Goal: Task Accomplishment & Management: Complete application form

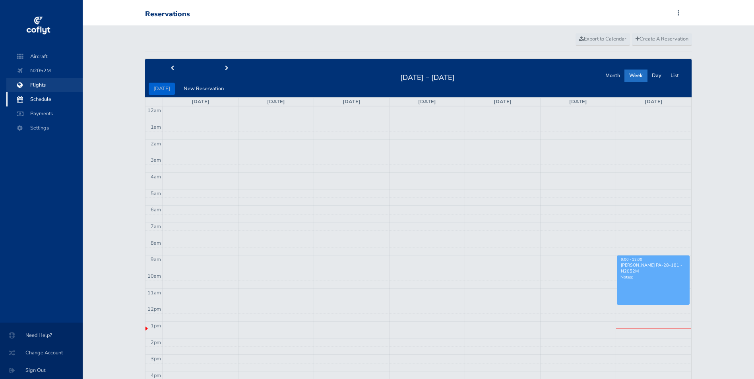
click at [38, 87] on span "Flights" at bounding box center [44, 85] width 60 height 14
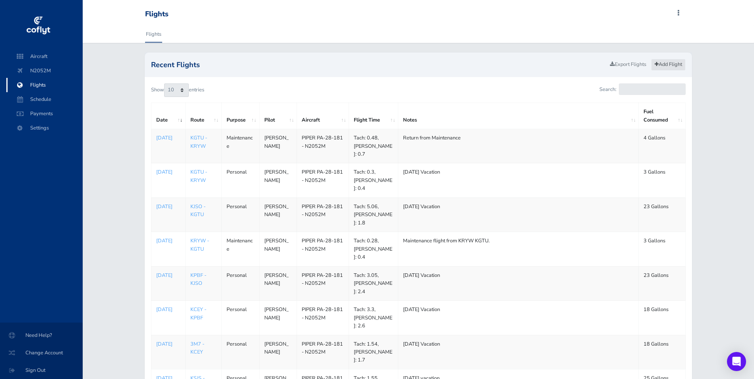
click at [671, 66] on link "Add Flight" at bounding box center [668, 65] width 35 height 12
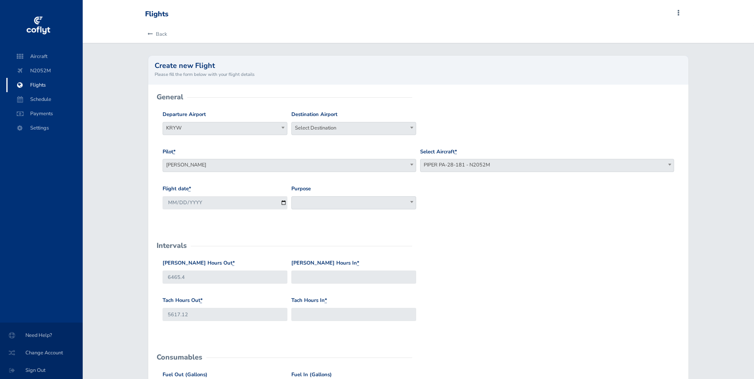
click at [330, 128] on span "Select Destination" at bounding box center [354, 127] width 124 height 11
type input "KRYW"
select select "KRYW"
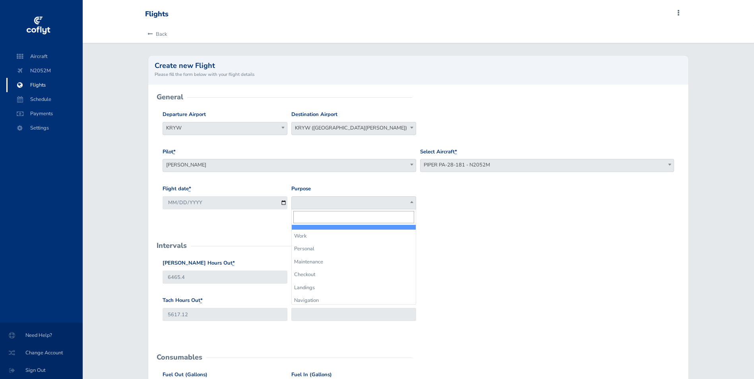
click at [336, 200] on span at bounding box center [353, 202] width 125 height 13
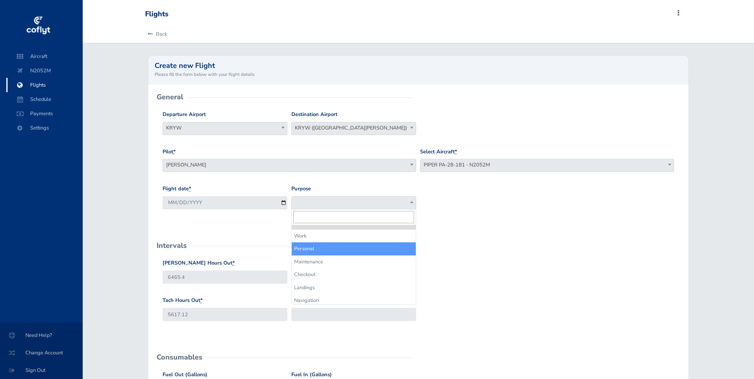
select select "Personal"
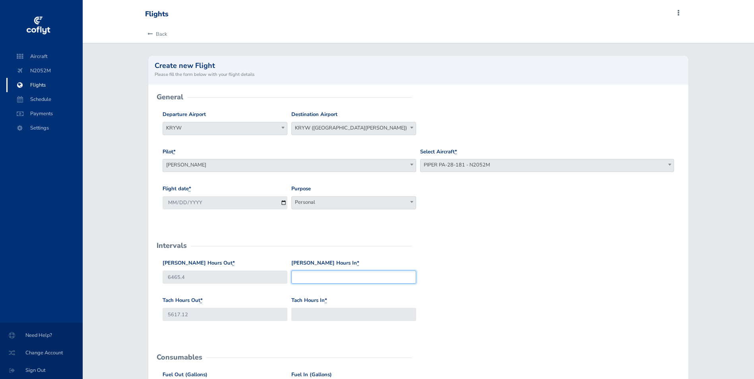
click at [331, 277] on input "Hobbs Hours In *" at bounding box center [353, 277] width 125 height 13
click at [198, 276] on input "6465.4" at bounding box center [225, 277] width 125 height 13
drag, startPoint x: 210, startPoint y: 276, endPoint x: 149, endPoint y: 275, distance: 61.2
click at [149, 275] on div "General Departure Airport Select Departure KRYW KRYW Destination Airport Select…" at bounding box center [418, 377] width 541 height 584
type input "6471.0"
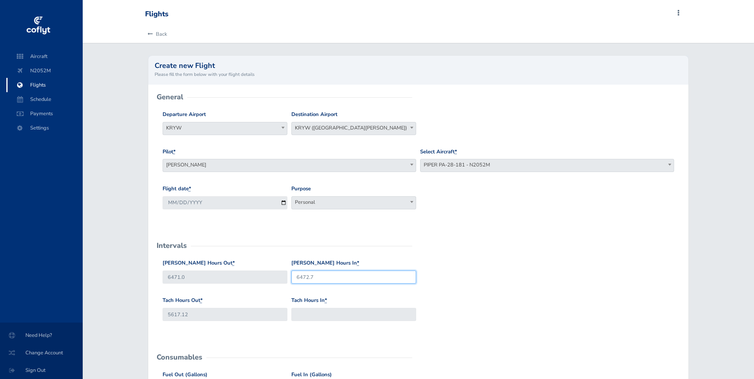
type input "6472.7"
click at [228, 316] on input "5617.12" at bounding box center [225, 314] width 125 height 13
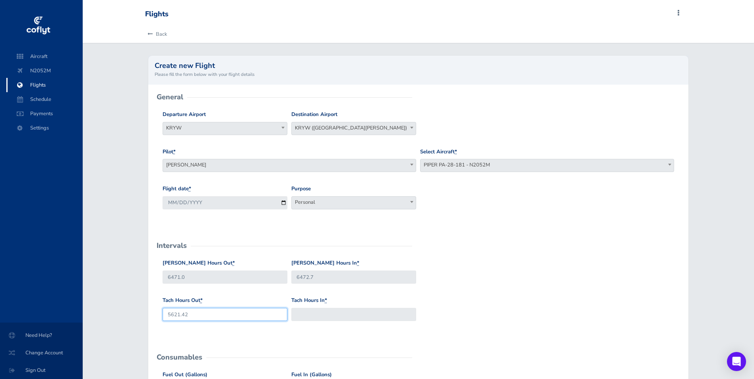
type input "5621.42"
type input "5622.67"
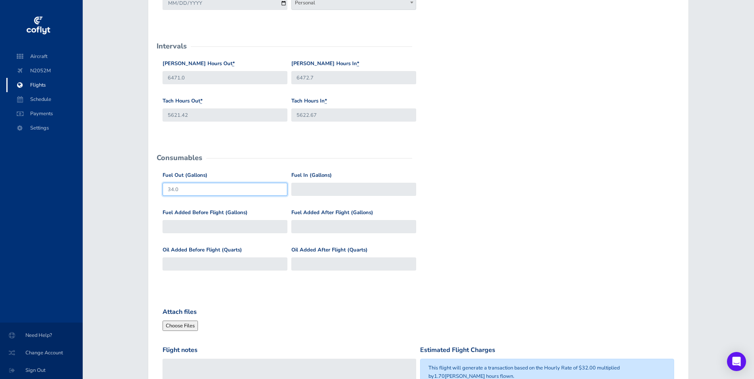
scroll to position [239, 0]
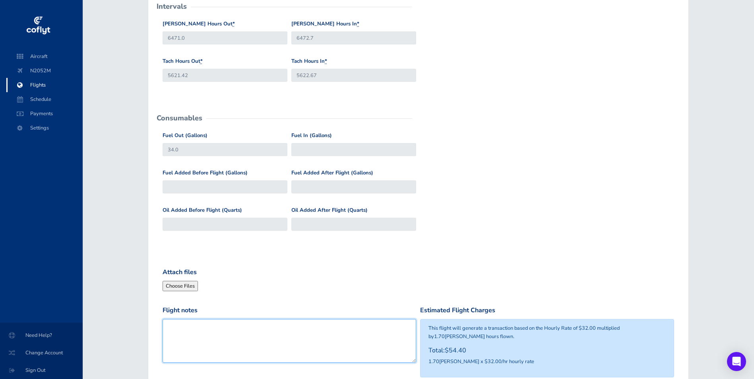
click at [312, 339] on textarea "Flight notes" at bounding box center [290, 341] width 254 height 44
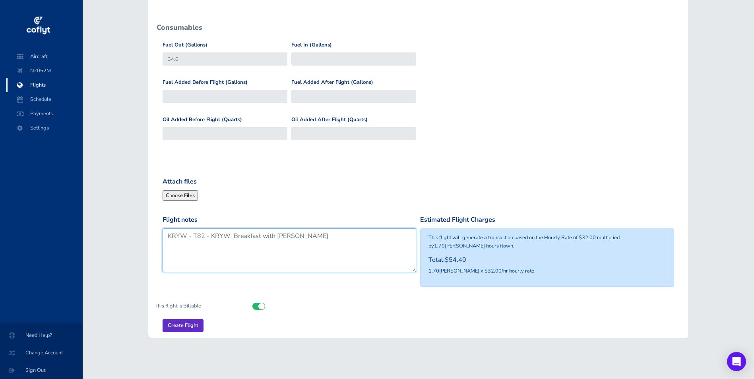
type textarea "KRYW - T82 - KRYW Breakfast with [PERSON_NAME]"
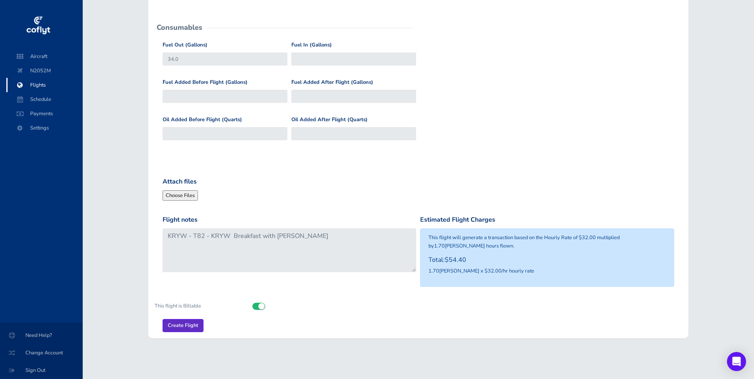
click at [173, 328] on input "Create Flight" at bounding box center [183, 325] width 41 height 13
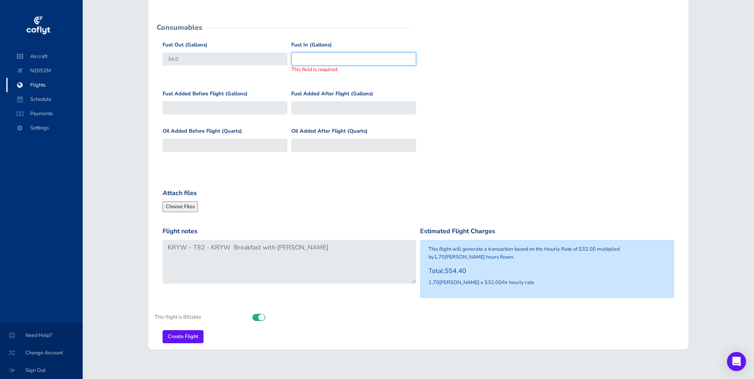
scroll to position [211, 0]
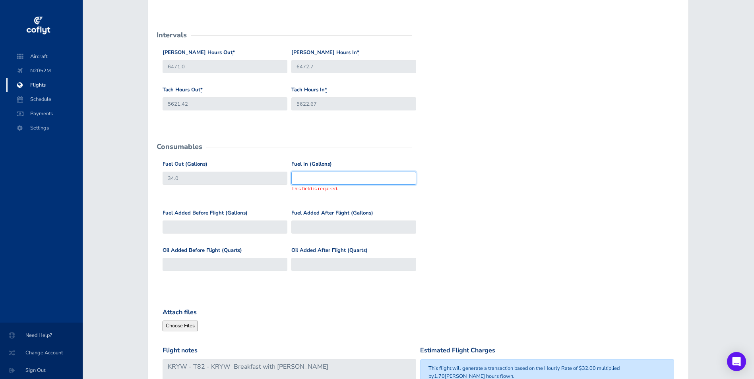
click at [325, 177] on input "Fuel In (Gallons)" at bounding box center [353, 178] width 125 height 13
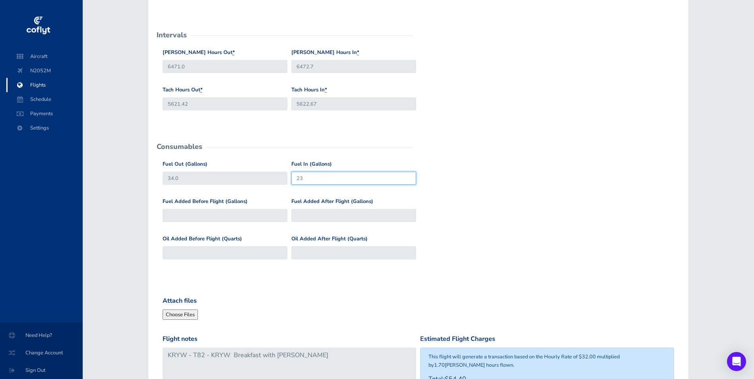
type input "23"
click at [340, 217] on input "Fuel Added After Flight (Gallons)" at bounding box center [353, 215] width 125 height 13
type input "11"
click at [320, 296] on form "General Departure Airport Select Departure KRYW KRYW Destination Airport Select…" at bounding box center [419, 169] width 528 height 565
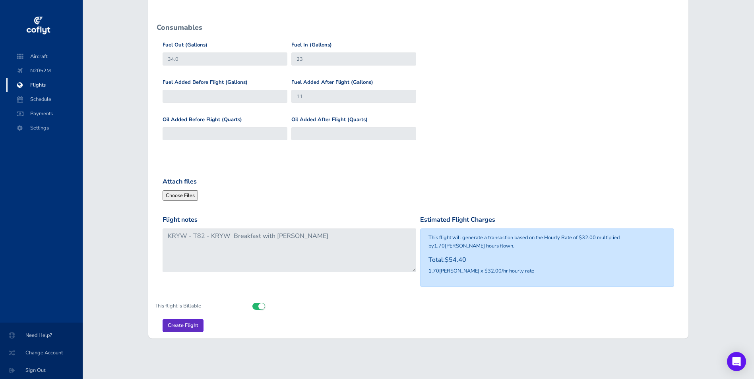
click at [184, 325] on input "Create Flight" at bounding box center [183, 325] width 41 height 13
